Goal: Task Accomplishment & Management: Manage account settings

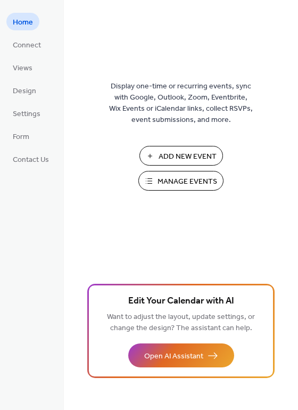
click at [162, 182] on span "Manage Events" at bounding box center [188, 181] width 60 height 11
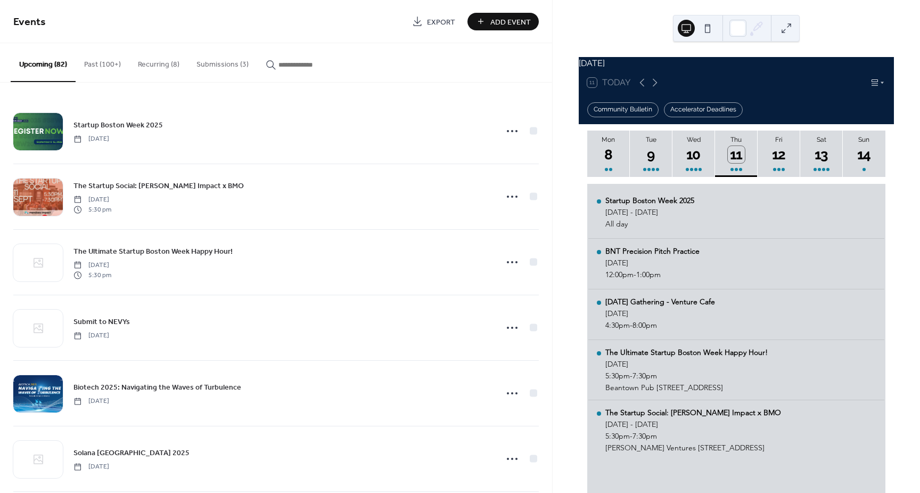
click at [235, 62] on button "Submissions (3)" at bounding box center [222, 62] width 69 height 38
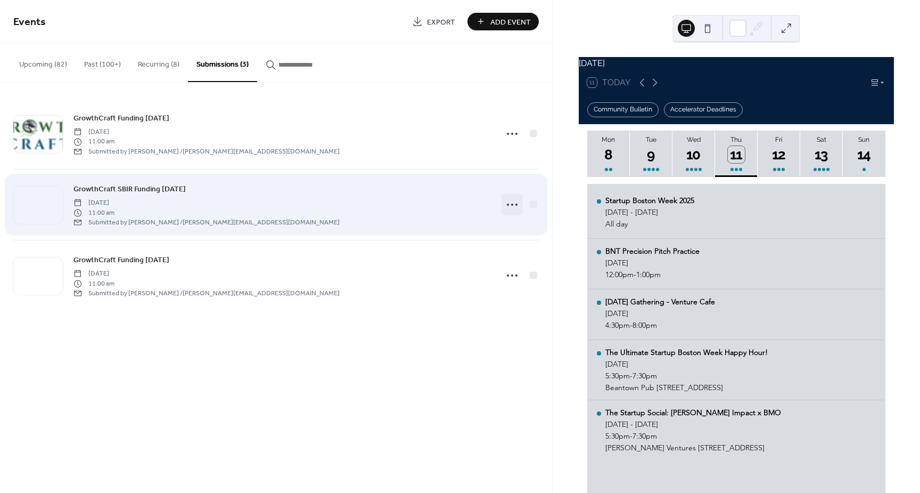
click at [512, 204] on circle at bounding box center [512, 204] width 2 height 2
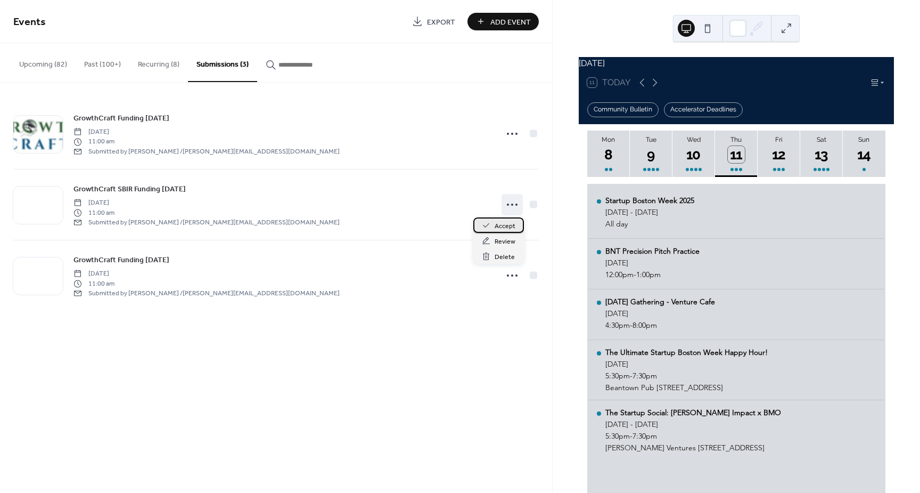
click at [502, 228] on span "Accept" at bounding box center [505, 225] width 21 height 11
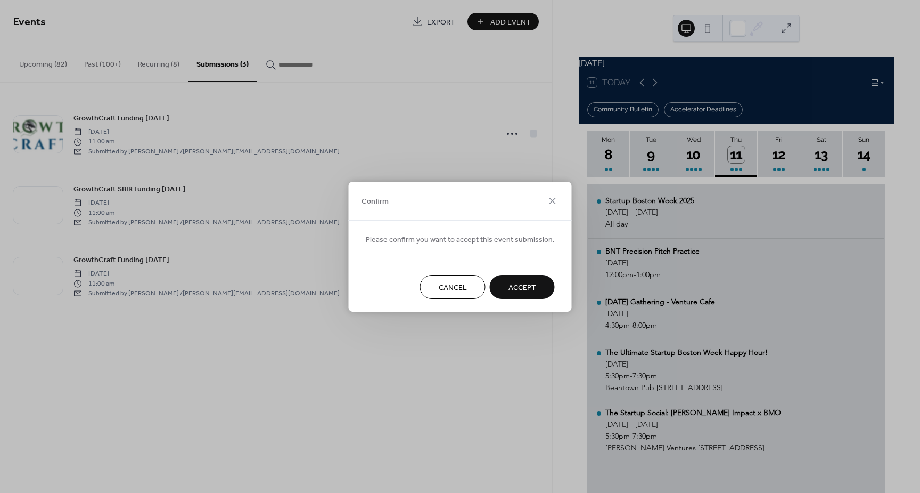
click at [522, 290] on span "Accept" at bounding box center [523, 287] width 28 height 11
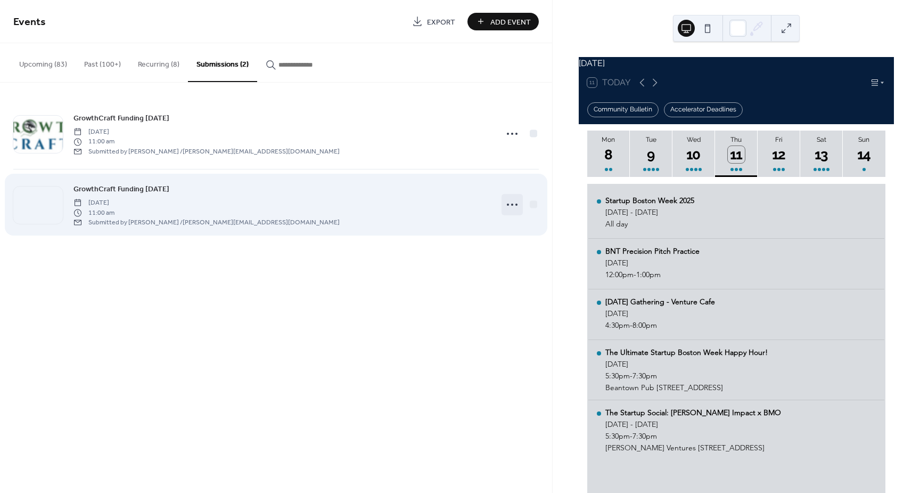
click at [514, 204] on icon at bounding box center [512, 204] width 17 height 17
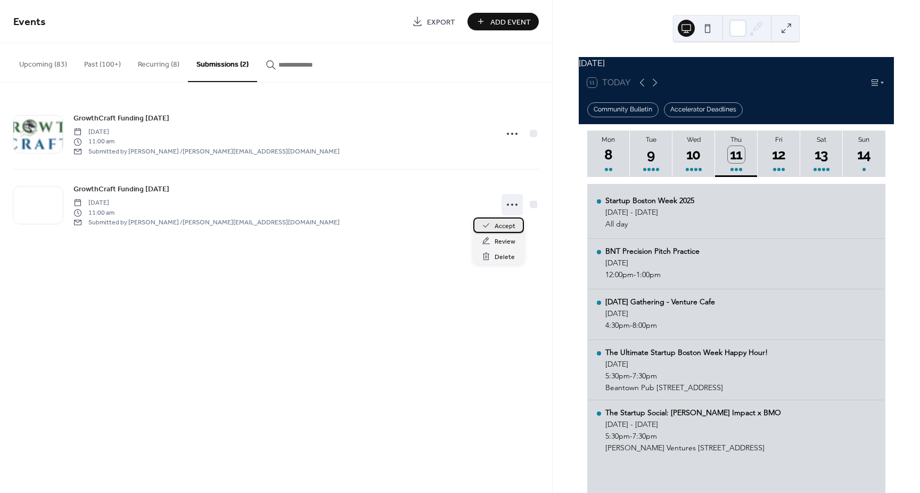
click at [506, 225] on span "Accept" at bounding box center [505, 225] width 21 height 11
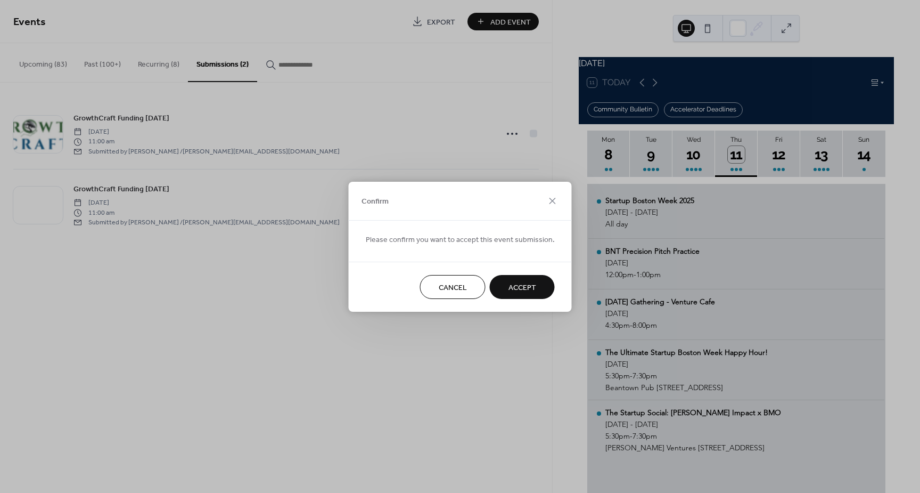
click at [518, 282] on span "Accept" at bounding box center [523, 287] width 28 height 11
